Goal: Use online tool/utility

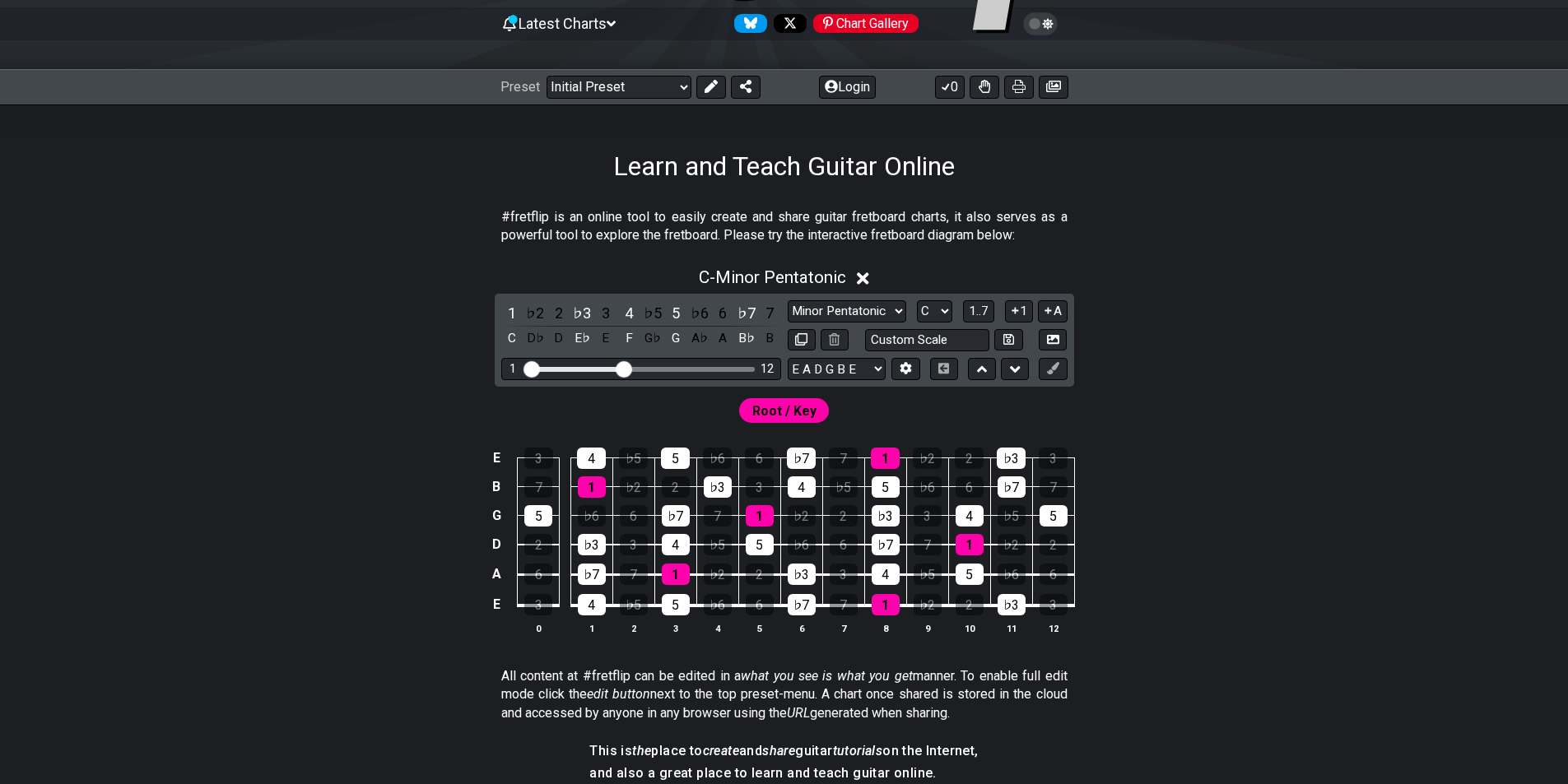
scroll to position [165, 0]
drag, startPoint x: 627, startPoint y: 366, endPoint x: 746, endPoint y: 373, distance: 119.2
click at [746, 367] on input "Visible fret range" at bounding box center [641, 367] width 234 height 0
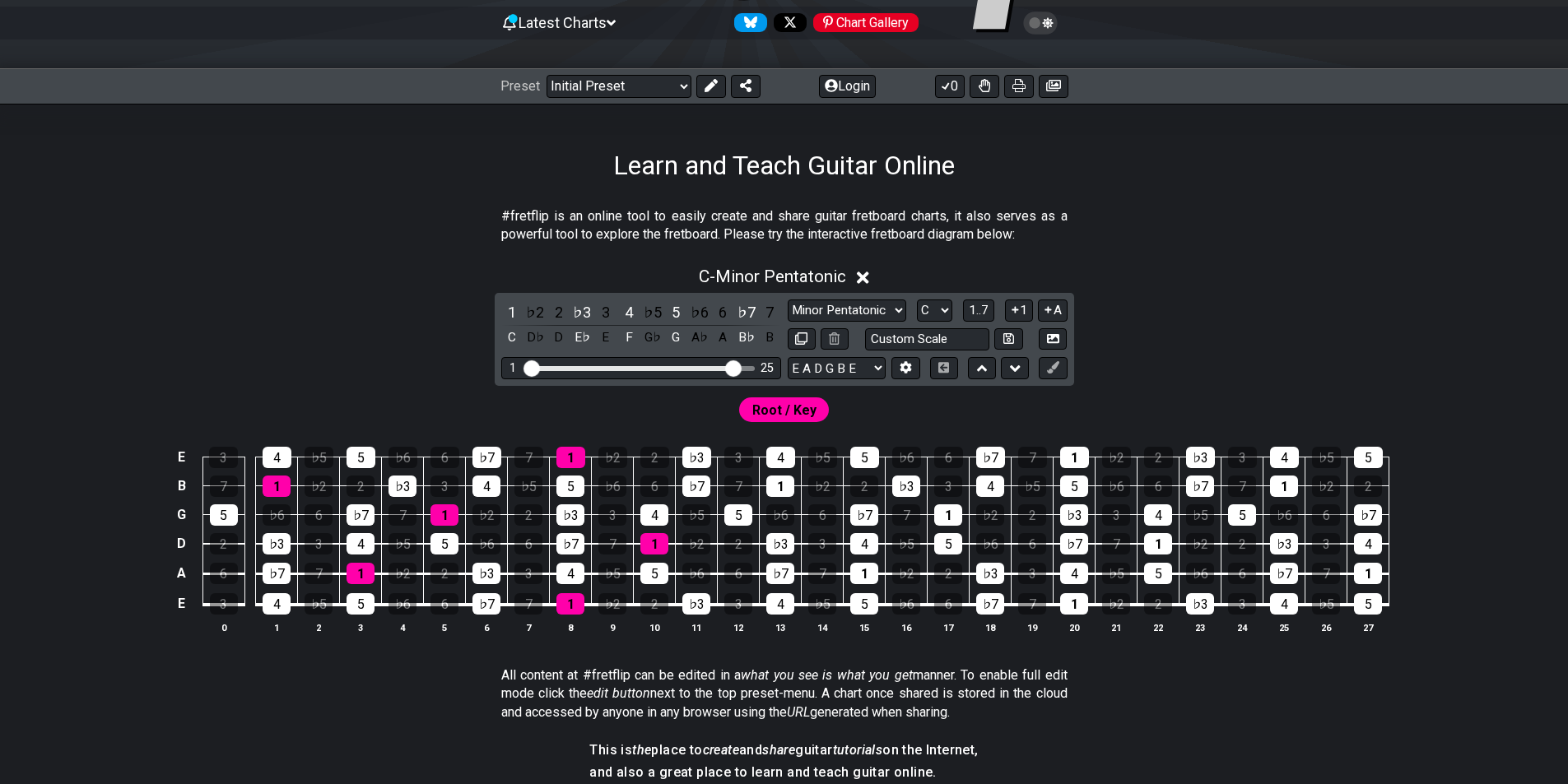
drag, startPoint x: 750, startPoint y: 371, endPoint x: 733, endPoint y: 372, distance: 17.0
click at [733, 367] on input "Visible fret range" at bounding box center [641, 367] width 234 height 0
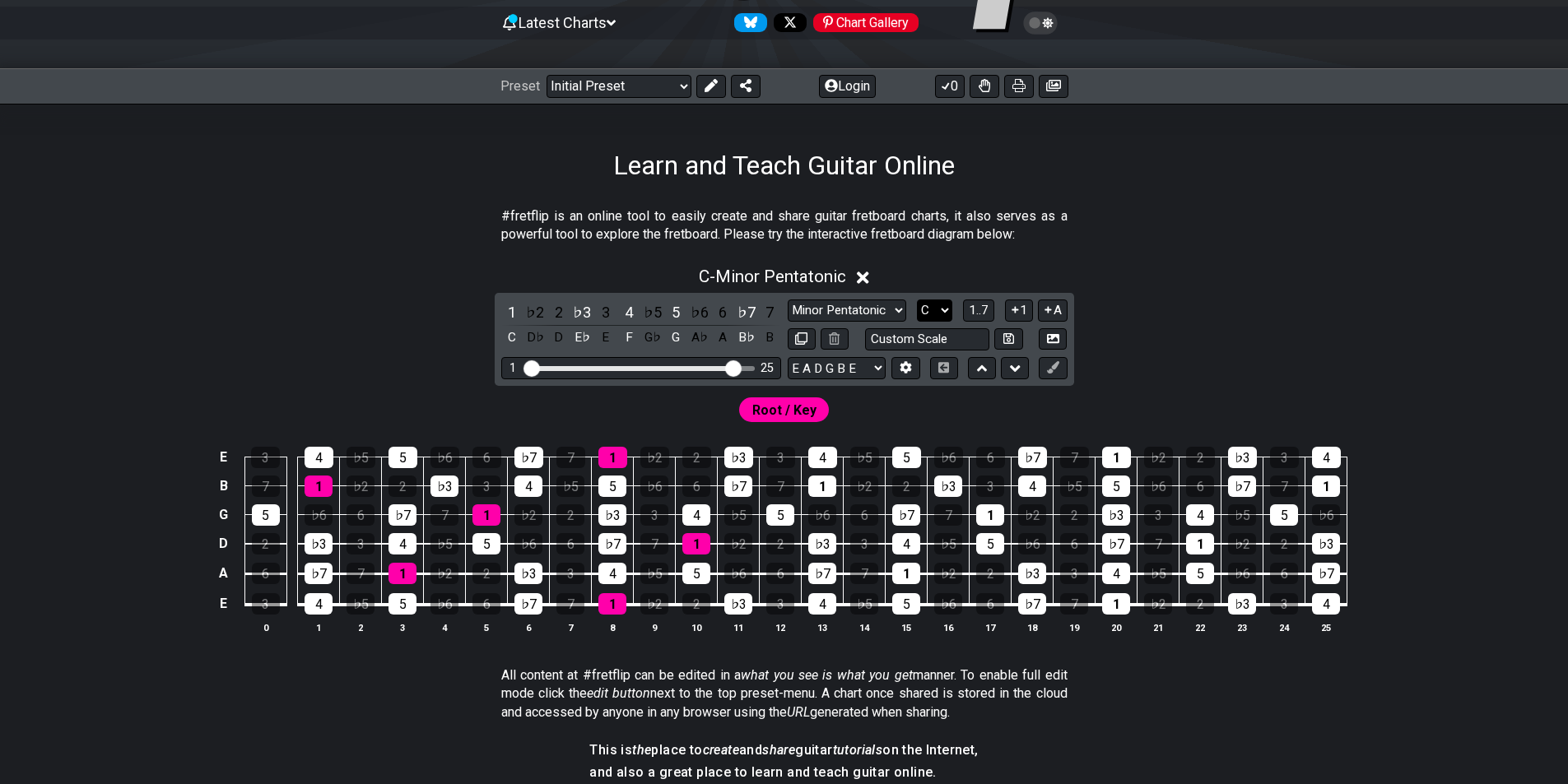
click at [940, 310] on select "A♭ A A♯ B♭ B C C♯ D♭ D D♯ E♭ E F F♯ G♭ G G♯" at bounding box center [935, 310] width 36 height 22
select select "A"
click at [917, 299] on select "A♭ A A♯ B♭ B C C♯ D♭ D D♯ E♭ E F F♯ G♭ G G♯" at bounding box center [935, 310] width 36 height 22
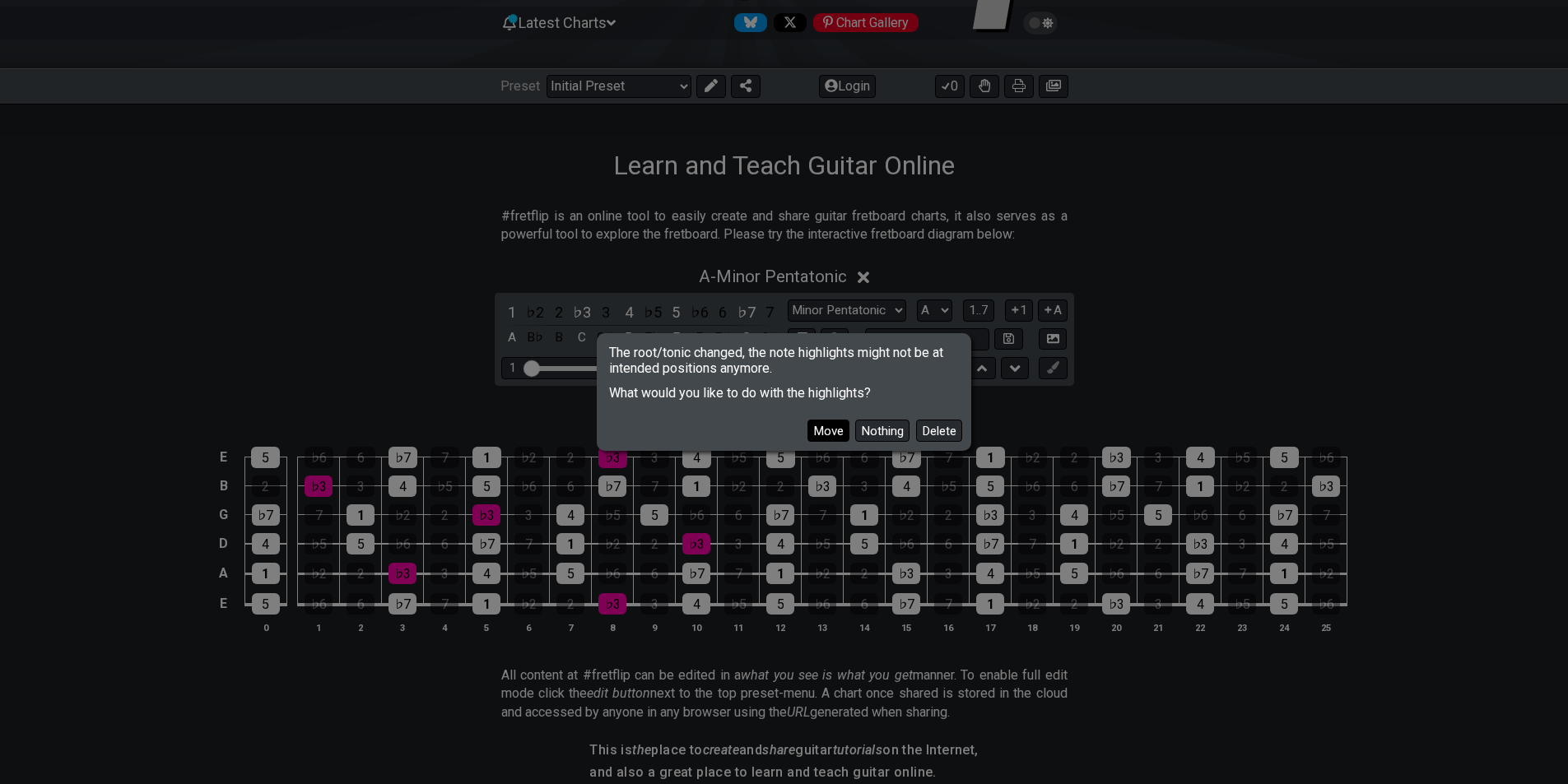
click at [811, 434] on button "Move" at bounding box center [827, 431] width 42 height 22
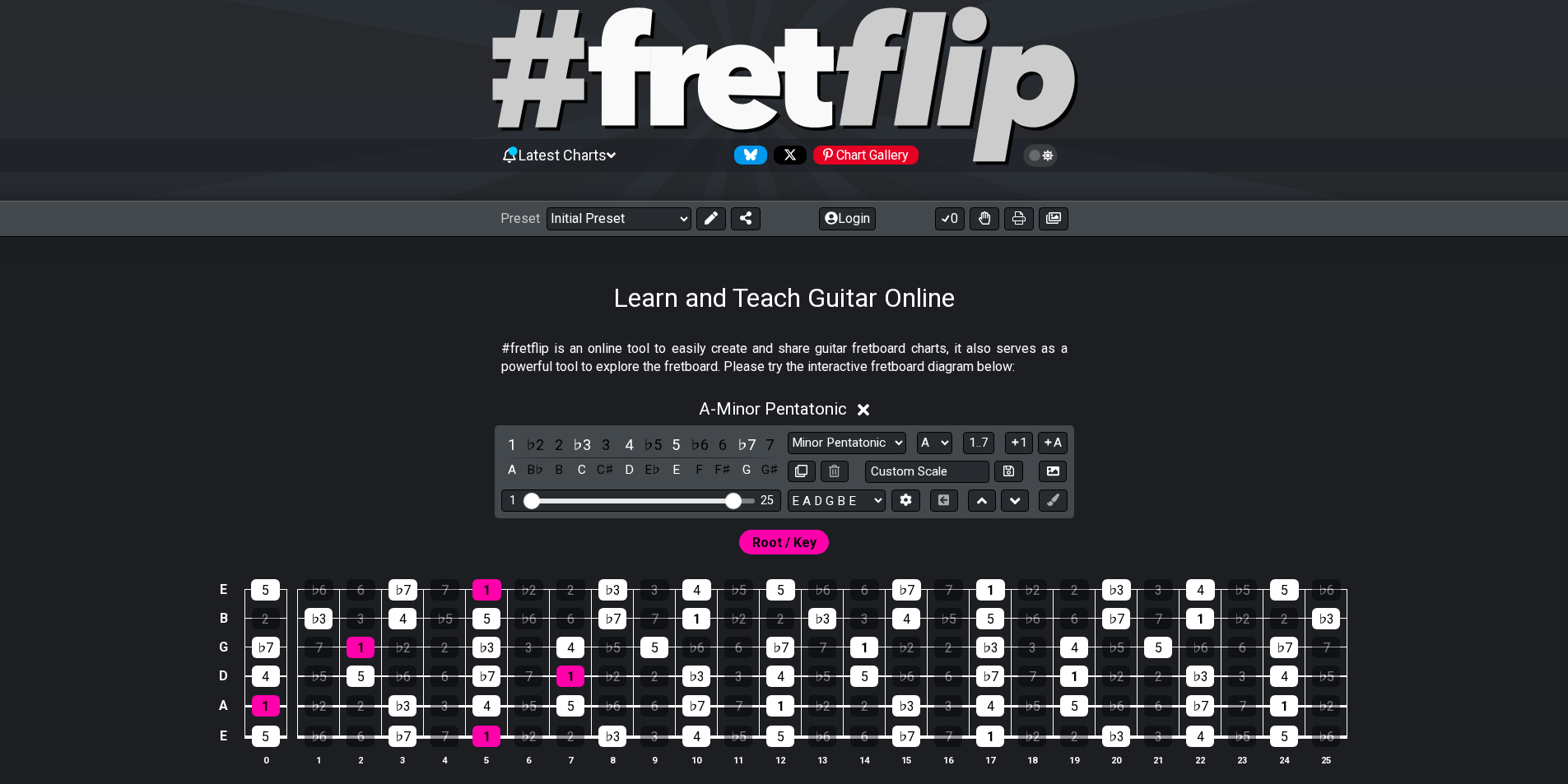
scroll to position [0, 0]
